Goal: Task Accomplishment & Management: Complete application form

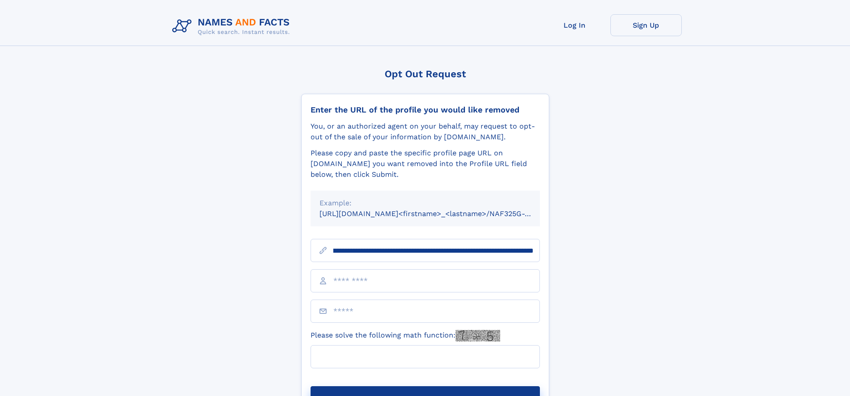
scroll to position [0, 100]
type input "**********"
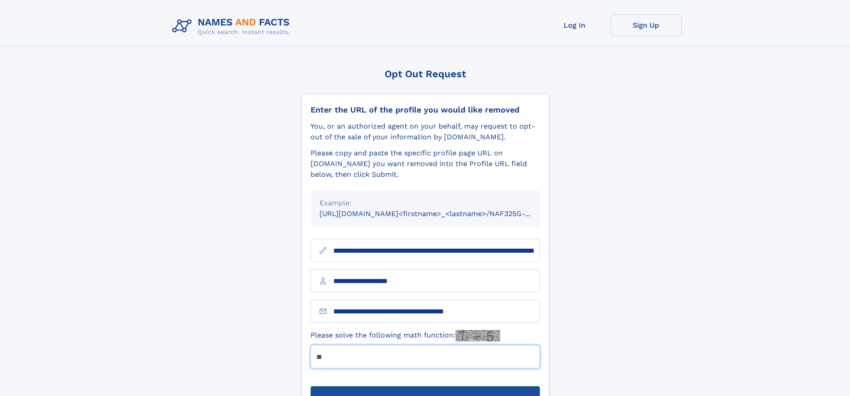
type input "**"
click at [425, 386] on button "Submit Opt Out Request" at bounding box center [425, 400] width 229 height 29
